Goal: Transaction & Acquisition: Purchase product/service

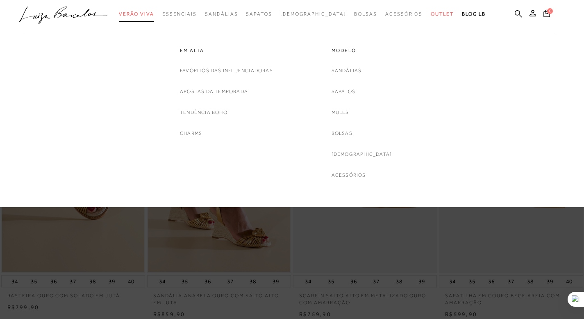
click at [154, 15] on span "Verão Viva" at bounding box center [136, 14] width 35 height 6
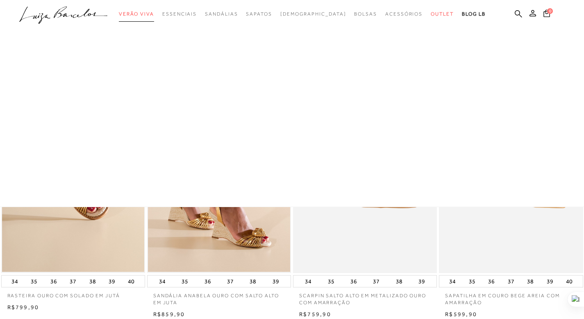
click at [154, 15] on span "Verão Viva" at bounding box center [136, 14] width 35 height 6
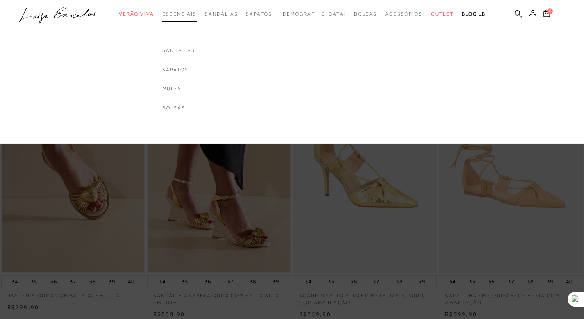
click at [197, 12] on span "Essenciais" at bounding box center [179, 14] width 34 height 6
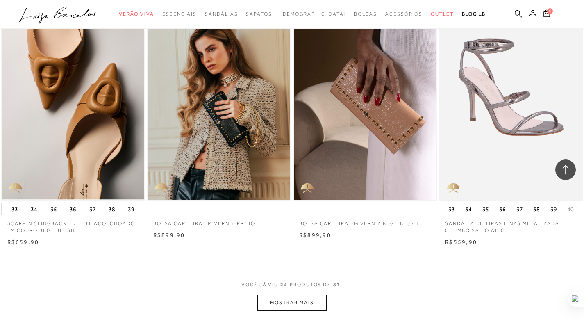
scroll to position [1496, 0]
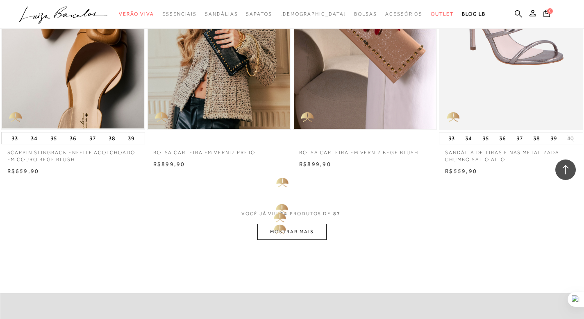
click at [275, 226] on button "MOSTRAR MAIS" at bounding box center [291, 232] width 69 height 16
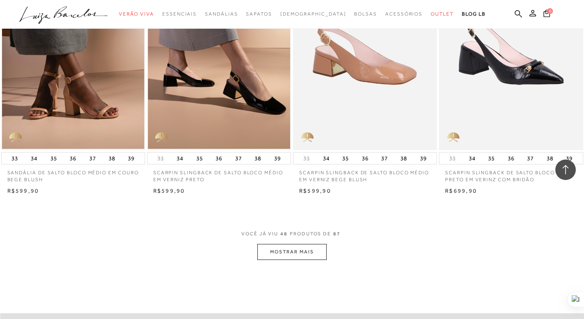
scroll to position [3114, 0]
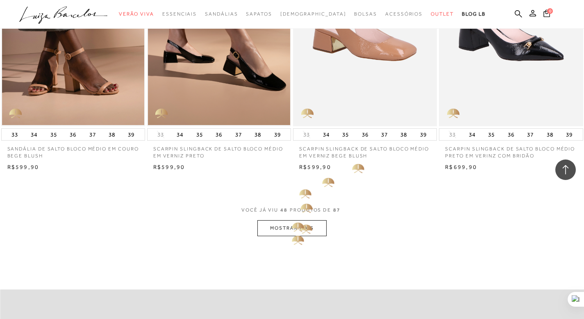
click at [291, 223] on button "MOSTRAR MAIS" at bounding box center [291, 228] width 69 height 16
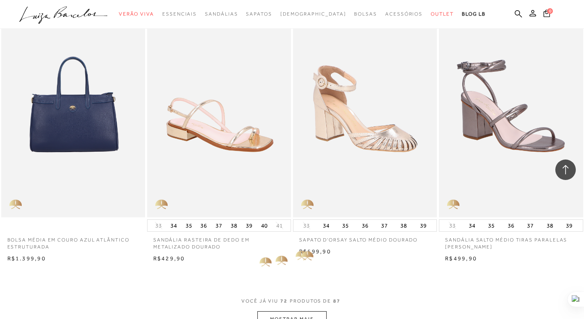
scroll to position [4671, 0]
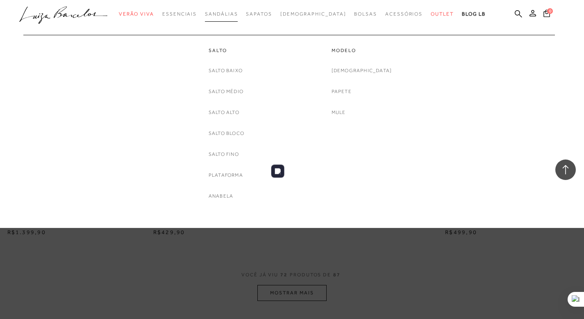
click at [238, 18] on link "Sandálias" at bounding box center [221, 14] width 33 height 15
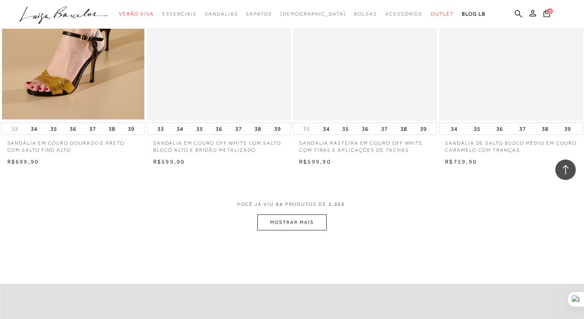
scroll to position [1648, 0]
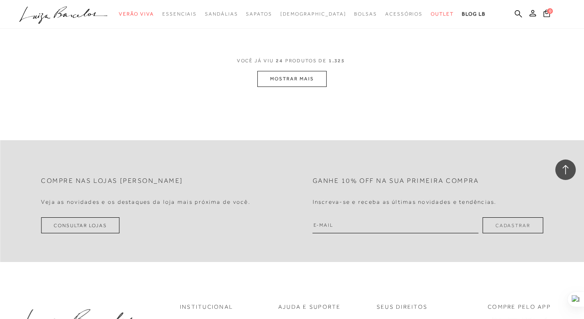
click at [310, 81] on button "MOSTRAR MAIS" at bounding box center [291, 79] width 69 height 16
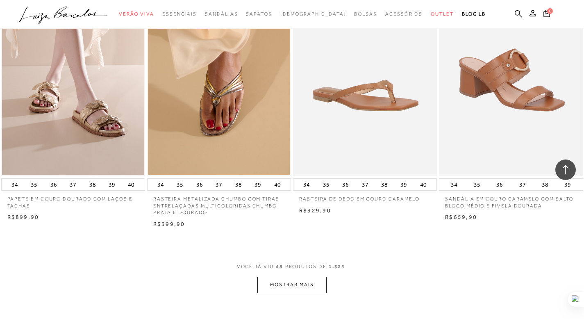
scroll to position [3066, 0]
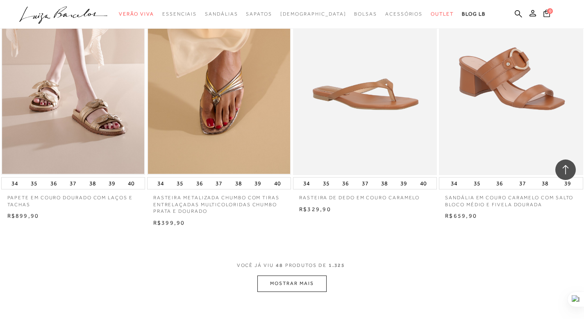
click at [295, 286] on button "MOSTRAR MAIS" at bounding box center [291, 283] width 69 height 16
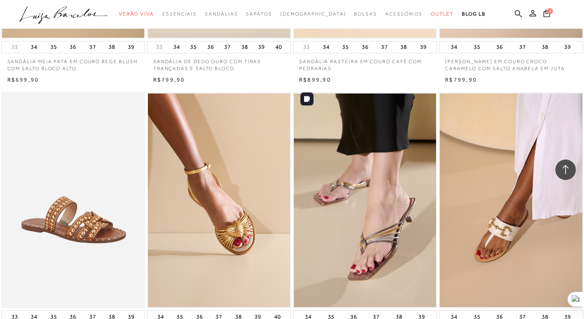
scroll to position [4687, 0]
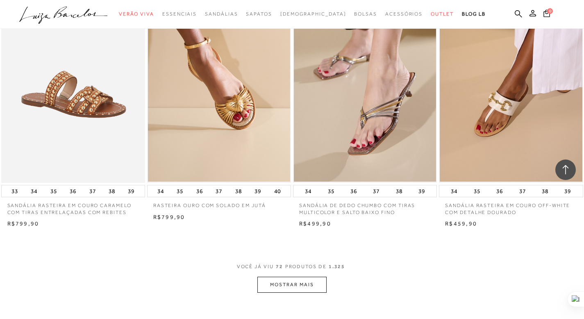
click at [308, 290] on button "MOSTRAR MAIS" at bounding box center [291, 285] width 69 height 16
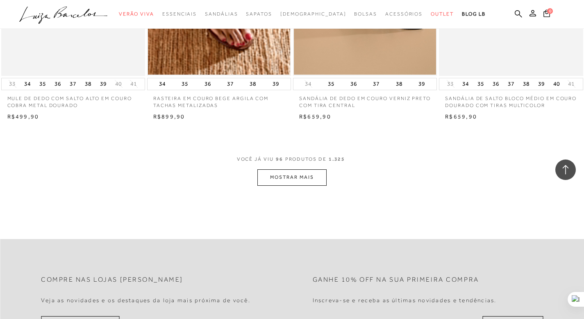
scroll to position [6423, 0]
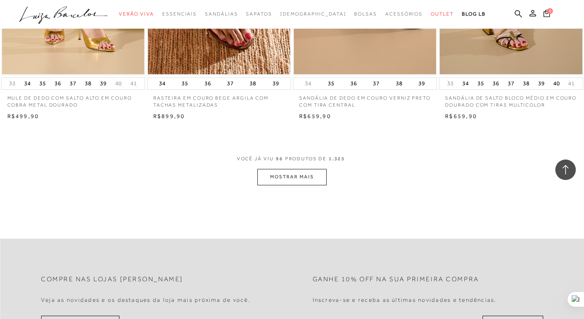
click at [288, 181] on button "MOSTRAR MAIS" at bounding box center [291, 177] width 69 height 16
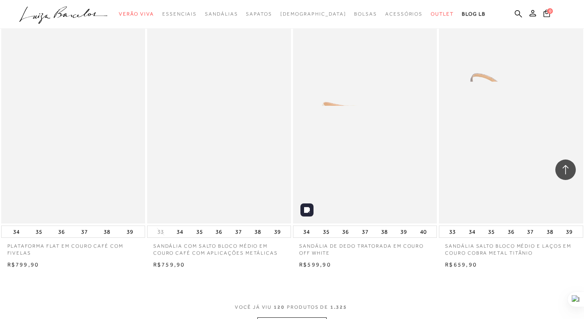
scroll to position [8022, 0]
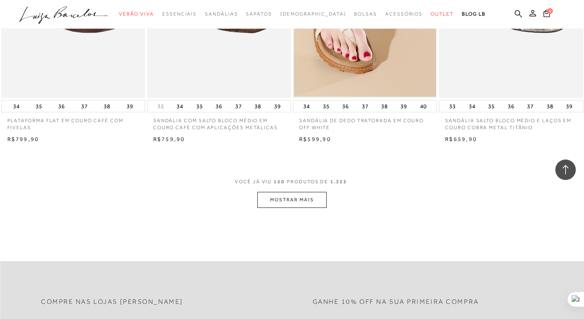
click at [307, 201] on button "MOSTRAR MAIS" at bounding box center [291, 200] width 69 height 16
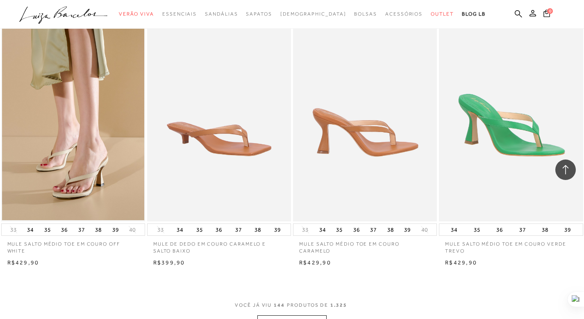
scroll to position [9619, 0]
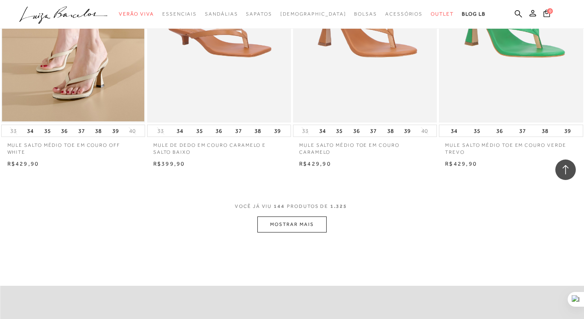
click at [291, 232] on button "MOSTRAR MAIS" at bounding box center [291, 224] width 69 height 16
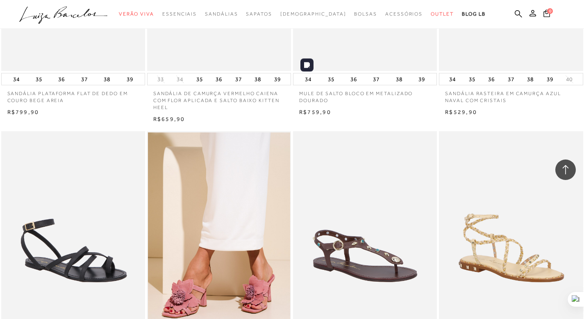
scroll to position [10742, 0]
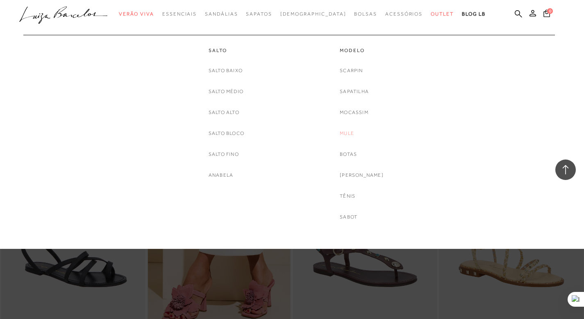
click at [351, 130] on link "Mule" at bounding box center [347, 133] width 14 height 9
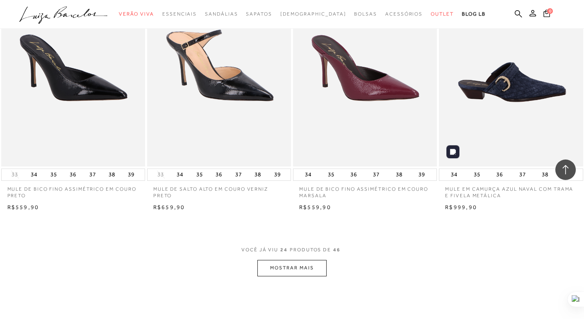
scroll to position [1454, 0]
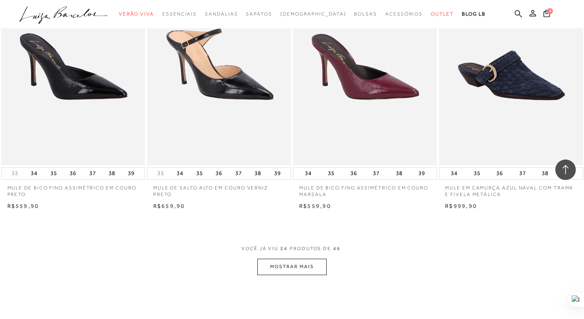
click at [317, 268] on button "MOSTRAR MAIS" at bounding box center [291, 266] width 69 height 16
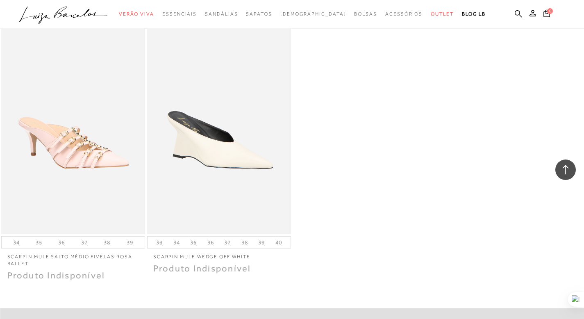
scroll to position [2754, 0]
